Goal: Register for event/course

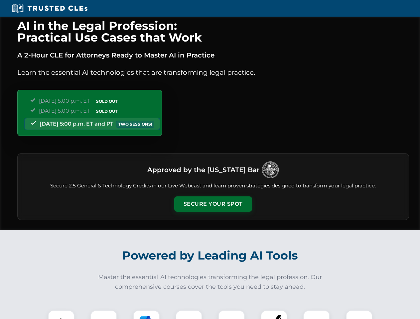
click at [213, 204] on button "Secure Your Spot" at bounding box center [213, 204] width 78 height 15
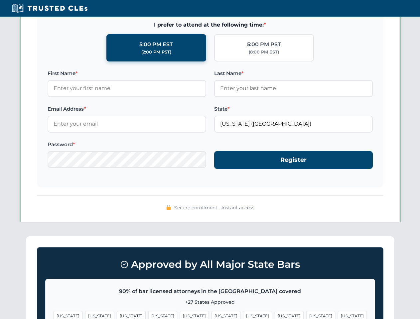
click at [212, 315] on span "[US_STATE]" at bounding box center [226, 316] width 29 height 10
click at [243, 315] on span "[US_STATE]" at bounding box center [257, 316] width 29 height 10
click at [306, 315] on span "[US_STATE]" at bounding box center [320, 316] width 29 height 10
